Goal: Task Accomplishment & Management: Manage account settings

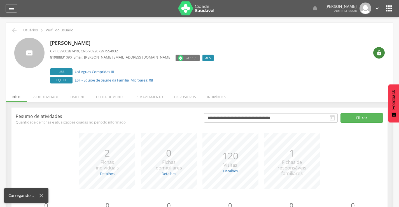
click at [377, 55] on icon "" at bounding box center [380, 53] width 6 height 6
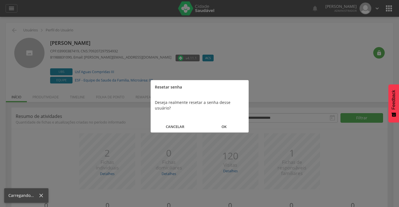
click at [224, 122] on button "OK" at bounding box center [224, 127] width 49 height 12
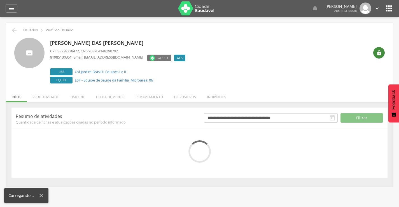
click at [384, 53] on div "" at bounding box center [378, 52] width 11 height 11
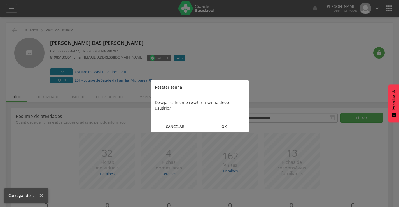
click at [226, 121] on button "OK" at bounding box center [224, 127] width 49 height 12
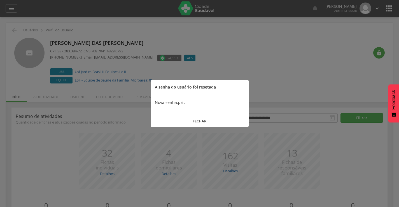
click at [199, 120] on button "FECHAR" at bounding box center [200, 121] width 98 height 12
click at [200, 120] on div "**********" at bounding box center [294, 118] width 188 height 11
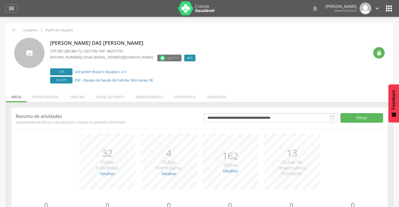
click at [180, 8] on img at bounding box center [196, 8] width 36 height 14
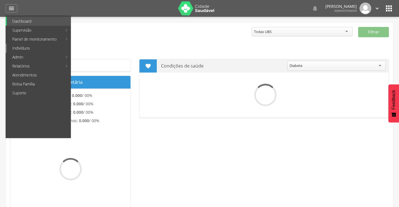
click at [25, 48] on link "Indivíduos" at bounding box center [39, 48] width 64 height 9
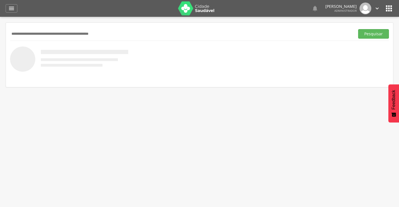
click at [31, 36] on input "text" at bounding box center [181, 34] width 343 height 10
type input "**********"
click at [371, 35] on button "Pesquisar" at bounding box center [373, 34] width 31 height 10
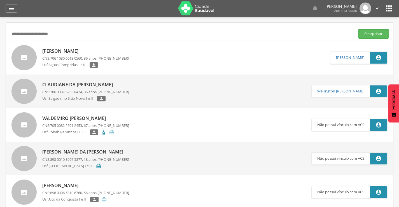
click at [73, 50] on p "[PERSON_NAME]" at bounding box center [85, 51] width 87 height 6
type input "**********"
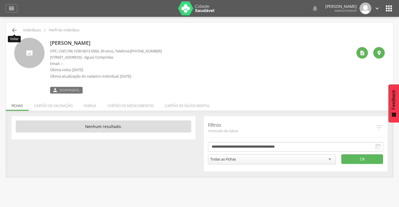
click at [13, 30] on icon "" at bounding box center [14, 30] width 7 height 7
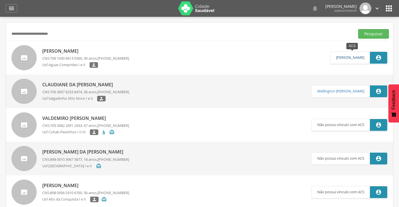
click at [346, 59] on link "[PERSON_NAME]" at bounding box center [350, 57] width 28 height 4
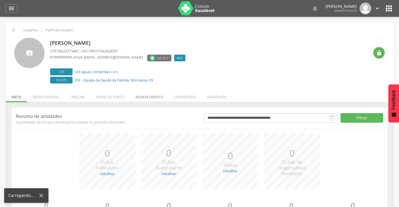
click at [155, 98] on li "Remapeamento" at bounding box center [149, 95] width 39 height 13
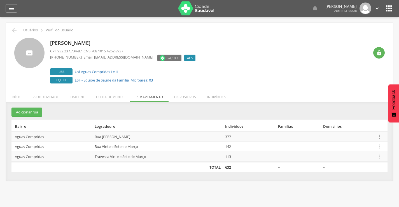
click at [380, 137] on icon "" at bounding box center [380, 137] width 6 height 6
click at [350, 115] on link "Desalocar famílias" at bounding box center [360, 114] width 44 height 7
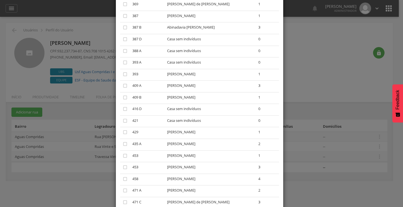
scroll to position [1815, 0]
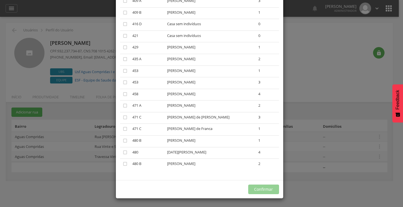
click at [332, 72] on div "× Desalocar Famílias A lista abaixo apresenta as casas da Rua [PERSON_NAME] que…" at bounding box center [201, 103] width 403 height 207
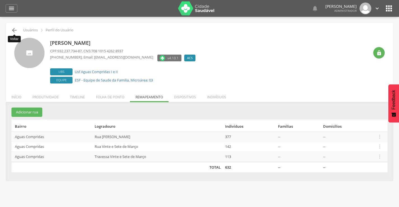
click at [14, 32] on icon "" at bounding box center [14, 30] width 7 height 7
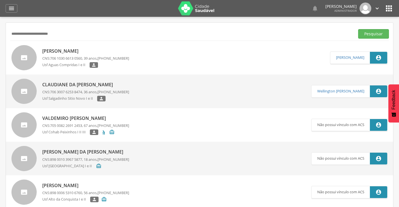
drag, startPoint x: 63, startPoint y: 33, endPoint x: 0, endPoint y: 33, distance: 62.5
click at [0, 33] on div " Supervisão  Distritos  Ubs adicionar ubs  Coordenador: - Olinda / PE Inter…" at bounding box center [199, 120] width 399 height 207
type input "**********"
click at [369, 32] on button "Pesquisar" at bounding box center [373, 34] width 31 height 10
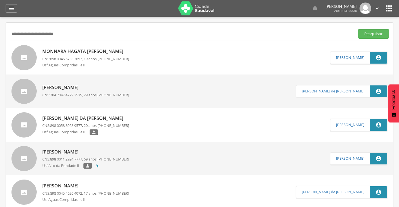
click at [89, 52] on p "Monnara Hagata [PERSON_NAME]" at bounding box center [85, 51] width 87 height 6
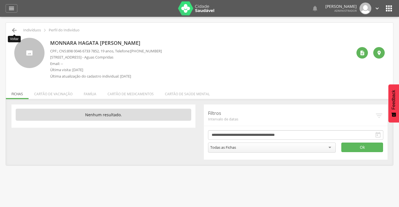
click at [14, 30] on icon "" at bounding box center [14, 30] width 7 height 7
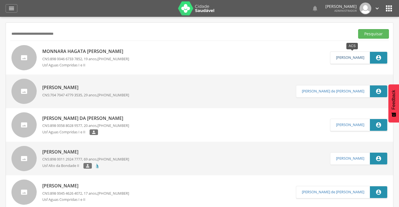
click at [337, 57] on link "[PERSON_NAME]" at bounding box center [350, 57] width 28 height 4
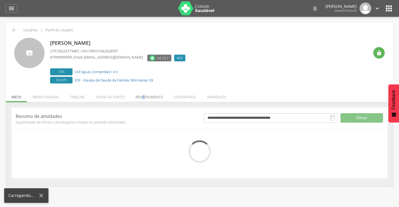
click at [144, 97] on li "Remapeamento" at bounding box center [149, 95] width 39 height 13
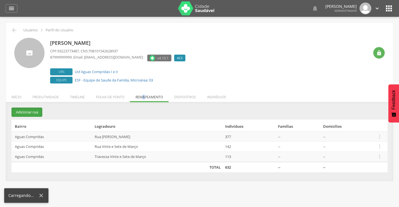
click at [23, 108] on button "Adicionar rua" at bounding box center [26, 112] width 31 height 9
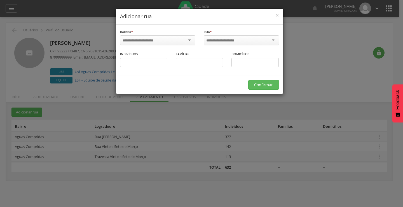
click at [189, 40] on div at bounding box center [157, 40] width 75 height 10
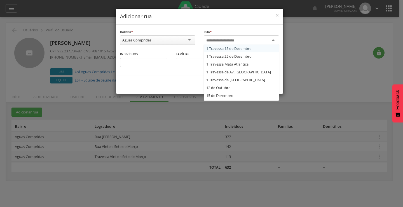
click at [209, 39] on input "select-one" at bounding box center [224, 40] width 36 height 5
type input "****"
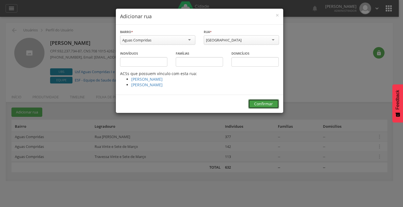
click at [259, 104] on button "Confirmar" at bounding box center [263, 104] width 31 height 10
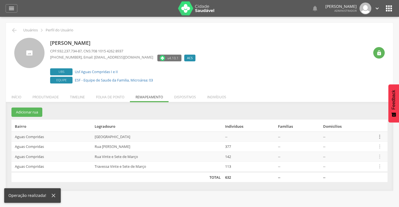
click at [380, 139] on icon "" at bounding box center [380, 137] width 6 height 6
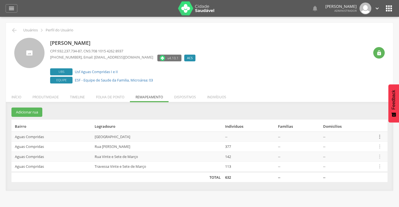
click at [380, 136] on icon "" at bounding box center [380, 137] width 6 height 6
click at [365, 107] on link "Alocar famílias" at bounding box center [360, 107] width 44 height 7
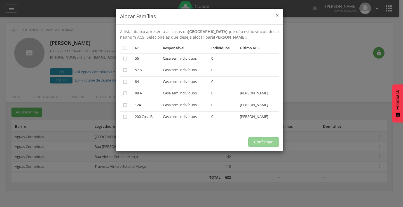
click at [277, 15] on span "×" at bounding box center [277, 15] width 3 height 8
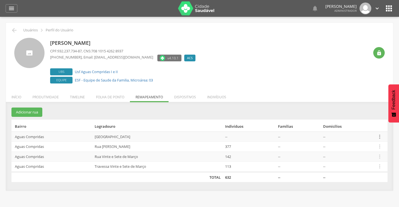
click at [380, 136] on icon "" at bounding box center [380, 137] width 6 height 6
click at [350, 127] on link "Desvincular ACS" at bounding box center [360, 127] width 44 height 7
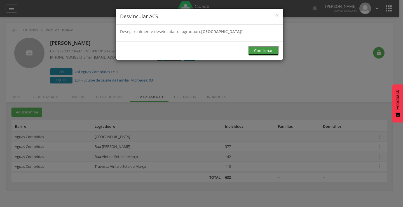
click at [261, 52] on button "Confirmar" at bounding box center [263, 51] width 31 height 10
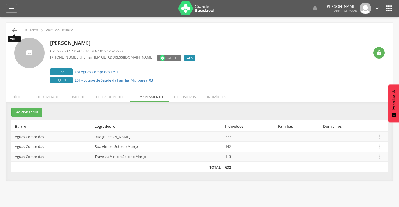
click at [15, 30] on icon "" at bounding box center [14, 30] width 7 height 7
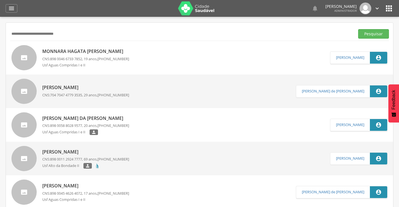
click at [68, 50] on p "Monnara Hagata [PERSON_NAME]" at bounding box center [85, 51] width 87 height 6
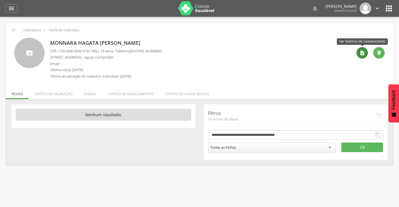
click at [363, 52] on icon "" at bounding box center [363, 53] width 6 height 6
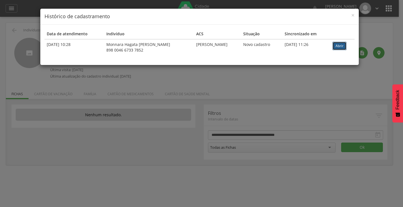
click at [341, 46] on link "Abrir" at bounding box center [340, 46] width 14 height 8
click at [15, 29] on div "× Histórico de cadastramento Data de atendimento Indivíduo ACS Situação Sincron…" at bounding box center [201, 103] width 403 height 207
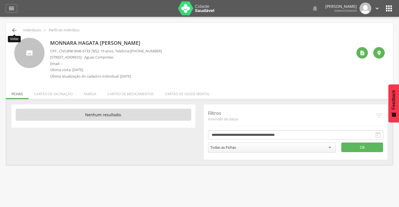
click at [15, 31] on icon "" at bounding box center [14, 30] width 7 height 7
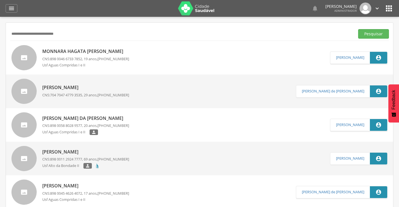
drag, startPoint x: 70, startPoint y: 34, endPoint x: 2, endPoint y: 32, distance: 67.5
click at [2, 32] on div " Supervisão  Distritos  Ubs adicionar ubs  Coordenador: - Olinda / PE Inter…" at bounding box center [199, 120] width 399 height 207
paste input "text"
click at [370, 34] on button "Pesquisar" at bounding box center [373, 34] width 31 height 10
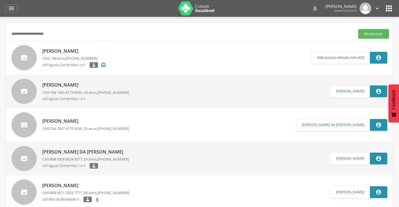
click at [66, 51] on p "[PERSON_NAME]" at bounding box center [74, 51] width 64 height 6
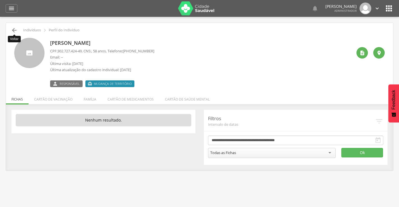
click at [13, 29] on icon "" at bounding box center [14, 30] width 7 height 7
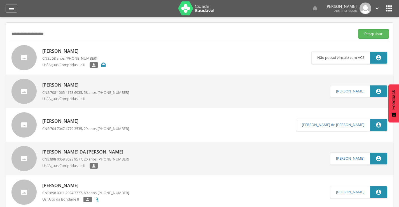
click at [63, 83] on p "[PERSON_NAME]" at bounding box center [85, 85] width 87 height 6
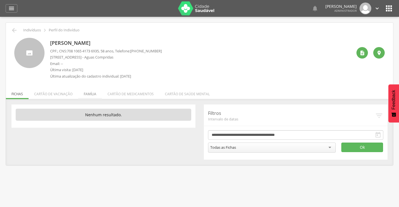
click at [92, 94] on li "Família" at bounding box center [90, 92] width 24 height 13
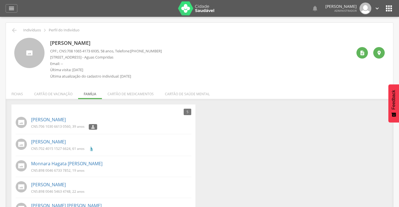
drag, startPoint x: 97, startPoint y: 142, endPoint x: 25, endPoint y: 145, distance: 72.3
click at [25, 145] on div "[PERSON_NAME] de Abreu CNS: 702 4015 1527 6624 , 61 anos" at bounding box center [104, 145] width 176 height 16
copy div "[PERSON_NAME]"
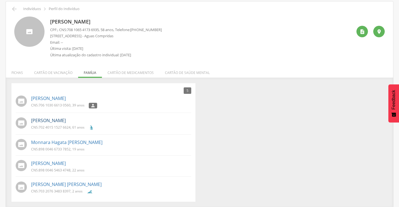
scroll to position [22, 0]
click at [12, 9] on icon "" at bounding box center [14, 8] width 7 height 7
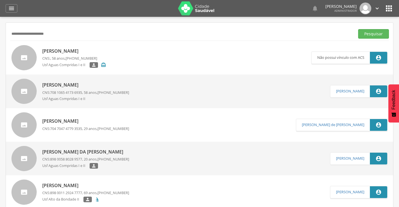
drag, startPoint x: 56, startPoint y: 34, endPoint x: 0, endPoint y: 35, distance: 56.3
click at [0, 35] on div " Supervisão  Distritos  Ubs adicionar ubs  Coordenador: - Olinda / PE Inter…" at bounding box center [199, 120] width 399 height 207
paste input "******"
type input "**********"
click at [376, 33] on button "Pesquisar" at bounding box center [373, 34] width 31 height 10
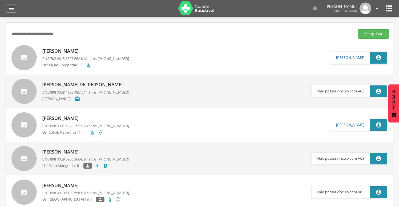
click at [80, 51] on p "[PERSON_NAME]" at bounding box center [85, 51] width 87 height 6
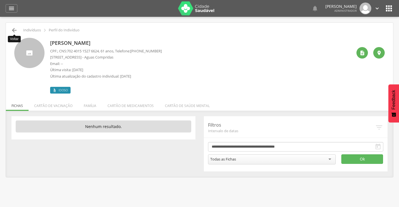
click at [13, 32] on icon "" at bounding box center [14, 30] width 7 height 7
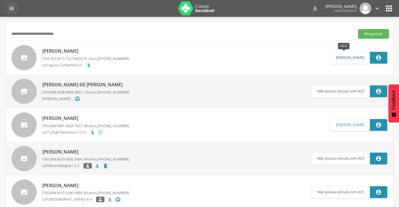
click at [336, 59] on link "[PERSON_NAME]" at bounding box center [350, 57] width 28 height 4
click at [0, 0] on div "[PERSON_NAME] CPF: 932.237.734-87 , CNS: 708 1015 4262 8937 [PHONE_NUMBER] , Em…" at bounding box center [0, 0] width 0 height 0
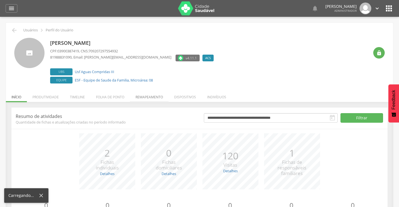
click at [150, 97] on li "Remapeamento" at bounding box center [149, 95] width 39 height 13
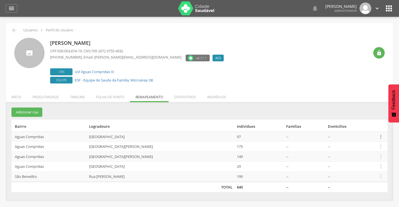
click at [378, 138] on icon "" at bounding box center [381, 137] width 6 height 6
click at [350, 107] on link "Alocar famílias" at bounding box center [362, 107] width 44 height 7
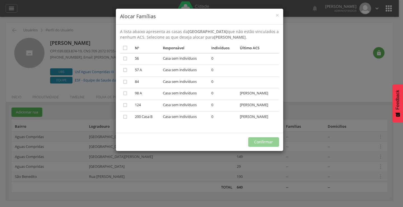
click at [312, 71] on div "× Alocar Famílias A lista abaixo apresenta as casas da [GEOGRAPHIC_DATA] que nã…" at bounding box center [201, 103] width 403 height 207
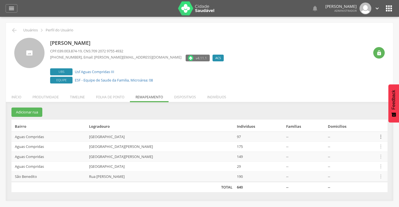
click at [379, 136] on icon "" at bounding box center [381, 137] width 6 height 6
click at [363, 112] on link "Desalocar famílias" at bounding box center [362, 114] width 44 height 7
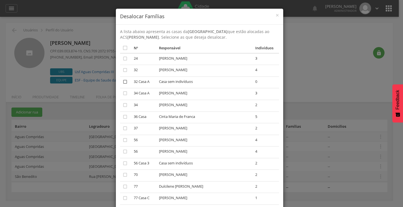
click at [122, 82] on icon "" at bounding box center [125, 82] width 6 height 6
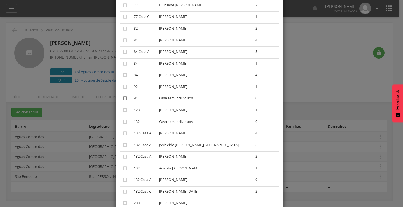
click at [122, 99] on icon "" at bounding box center [125, 99] width 6 height 6
click at [122, 121] on icon "" at bounding box center [125, 122] width 6 height 6
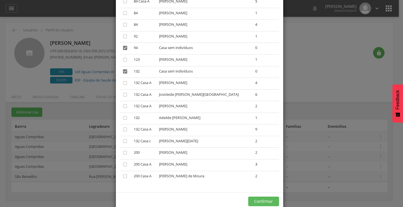
scroll to position [244, 0]
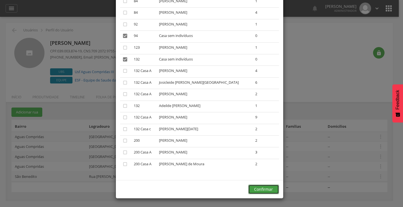
click at [263, 189] on button "Confirmar" at bounding box center [263, 190] width 31 height 10
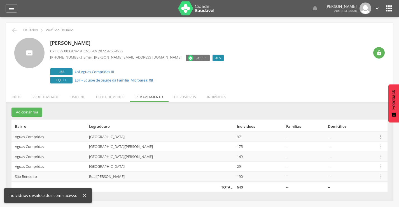
click at [380, 136] on icon "" at bounding box center [381, 137] width 6 height 6
click at [357, 115] on link "Desalocar famílias" at bounding box center [362, 114] width 44 height 7
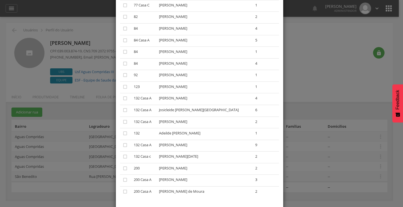
scroll to position [209, 0]
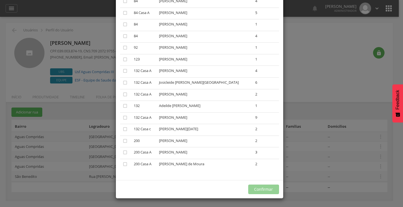
click at [345, 69] on div "× Desalocar Famílias A lista abaixo apresenta as casas da [GEOGRAPHIC_DATA] que…" at bounding box center [201, 103] width 403 height 207
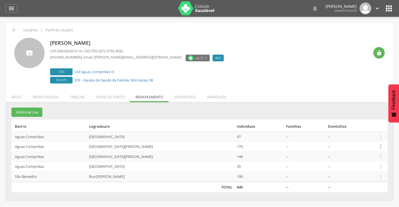
click at [379, 146] on icon "" at bounding box center [381, 146] width 6 height 6
click at [364, 126] on link "Desalocar famílias" at bounding box center [362, 124] width 44 height 7
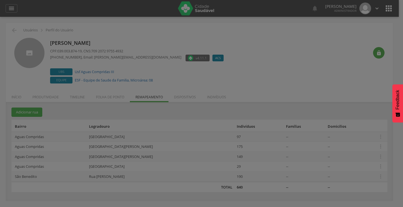
scroll to position [0, 0]
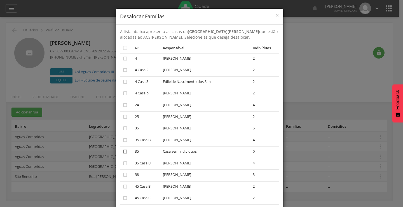
click at [122, 152] on icon "" at bounding box center [125, 152] width 6 height 6
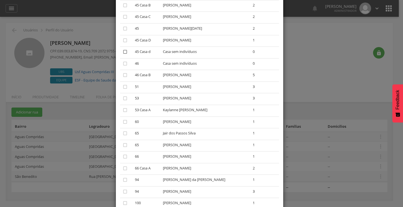
click at [123, 52] on icon "" at bounding box center [125, 52] width 6 height 6
click at [124, 62] on icon "" at bounding box center [125, 64] width 6 height 6
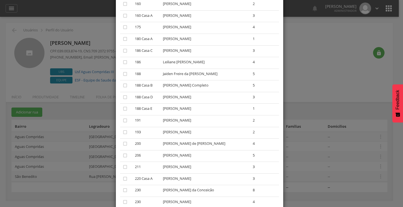
scroll to position [675, 0]
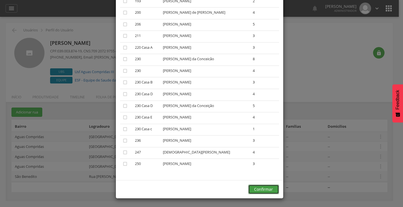
click at [268, 188] on button "Confirmar" at bounding box center [263, 190] width 31 height 10
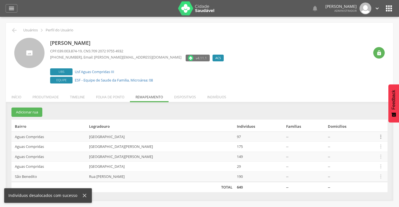
click at [379, 137] on icon "" at bounding box center [381, 137] width 6 height 6
click at [365, 114] on link "Desalocar famílias" at bounding box center [362, 114] width 44 height 7
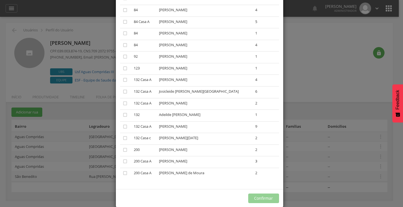
scroll to position [209, 0]
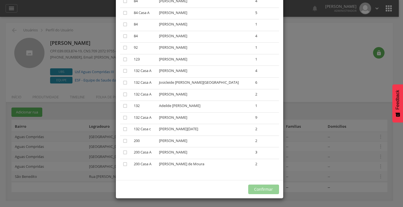
click at [342, 84] on div "× Desalocar Famílias A lista abaixo apresenta as casas da [GEOGRAPHIC_DATA] que…" at bounding box center [201, 103] width 403 height 207
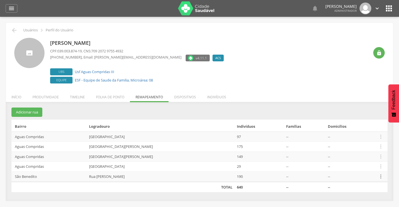
click at [380, 177] on icon "" at bounding box center [381, 176] width 6 height 6
click at [355, 155] on link "Desalocar famílias" at bounding box center [362, 154] width 44 height 7
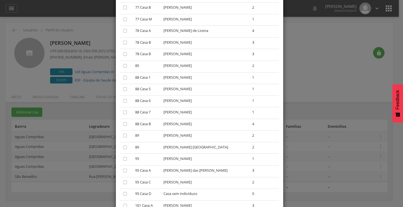
scroll to position [593, 0]
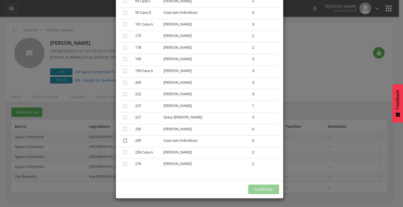
click at [122, 141] on icon "" at bounding box center [125, 141] width 6 height 6
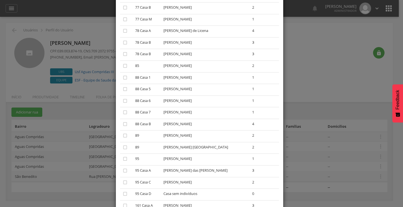
scroll to position [231, 0]
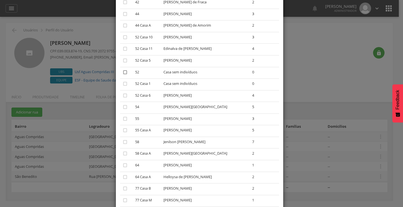
click at [123, 71] on icon "" at bounding box center [125, 72] width 6 height 6
click at [122, 84] on icon "" at bounding box center [125, 84] width 6 height 6
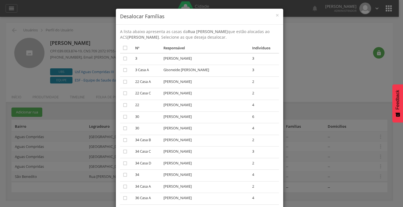
scroll to position [593, 0]
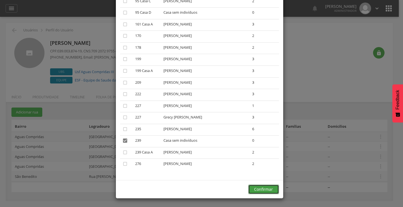
click at [263, 188] on button "Confirmar" at bounding box center [263, 190] width 31 height 10
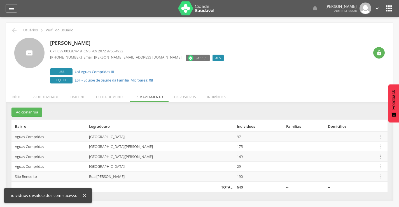
click at [379, 157] on icon "" at bounding box center [381, 157] width 6 height 6
click at [357, 136] on link "Desalocar famílias" at bounding box center [362, 134] width 44 height 7
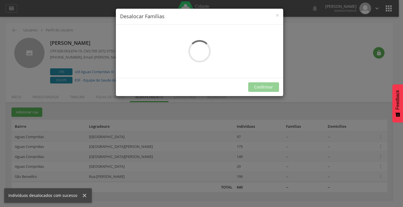
scroll to position [0, 0]
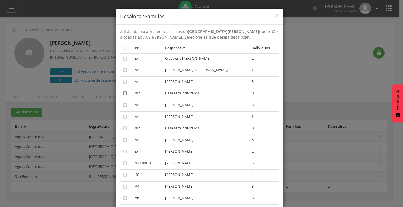
click at [122, 93] on icon "" at bounding box center [125, 93] width 6 height 6
click at [122, 129] on icon "" at bounding box center [125, 129] width 6 height 6
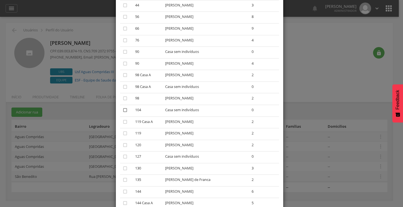
click at [122, 111] on icon "" at bounding box center [125, 110] width 6 height 6
click at [124, 86] on icon "" at bounding box center [125, 87] width 6 height 6
click at [122, 156] on icon "" at bounding box center [125, 157] width 6 height 6
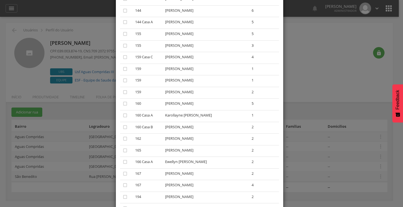
scroll to position [544, 0]
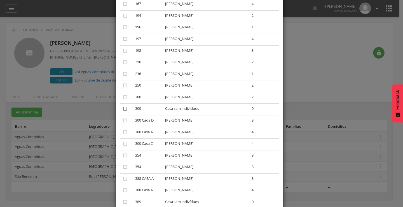
click at [122, 108] on icon "" at bounding box center [125, 109] width 6 height 6
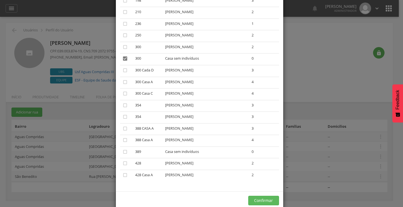
scroll to position [605, 0]
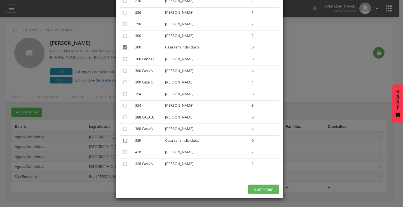
click at [123, 140] on icon "" at bounding box center [125, 141] width 6 height 6
click at [254, 188] on button "Confirmar" at bounding box center [263, 190] width 31 height 10
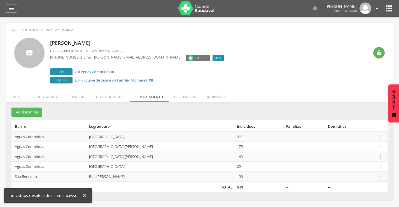
click at [380, 157] on icon "" at bounding box center [381, 157] width 6 height 6
click at [357, 134] on link "Desalocar famílias" at bounding box center [362, 134] width 44 height 7
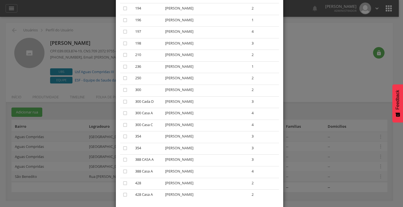
scroll to position [523, 0]
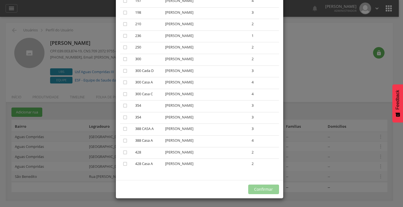
click at [320, 63] on div "× Desalocar Famílias A lista abaixo apresenta as casas da [GEOGRAPHIC_DATA][PER…" at bounding box center [201, 103] width 403 height 207
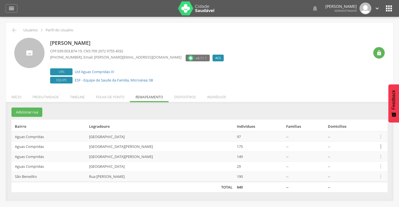
click at [380, 147] on icon "" at bounding box center [381, 146] width 6 height 6
click at [355, 124] on link "Desalocar famílias" at bounding box center [362, 124] width 44 height 7
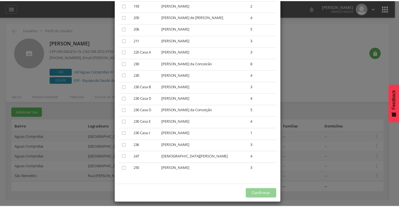
scroll to position [640, 0]
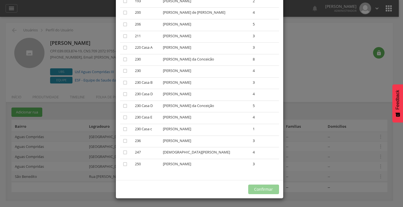
click at [320, 57] on div "× Desalocar Famílias A lista abaixo apresenta as casas da [GEOGRAPHIC_DATA][PER…" at bounding box center [201, 103] width 403 height 207
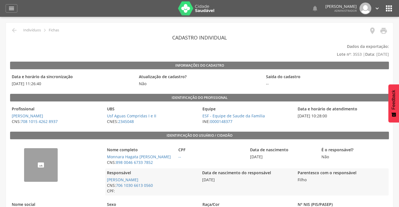
scroll to position [181, 0]
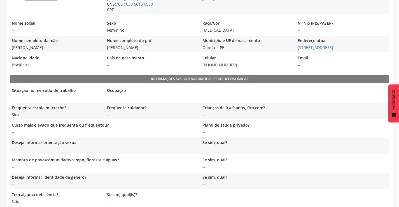
drag, startPoint x: 152, startPoint y: 48, endPoint x: 106, endPoint y: 49, distance: 45.4
click at [106, 49] on span "[PERSON_NAME]" at bounding box center [151, 48] width 92 height 6
copy span "[PERSON_NAME]"
